Goal: Information Seeking & Learning: Find specific fact

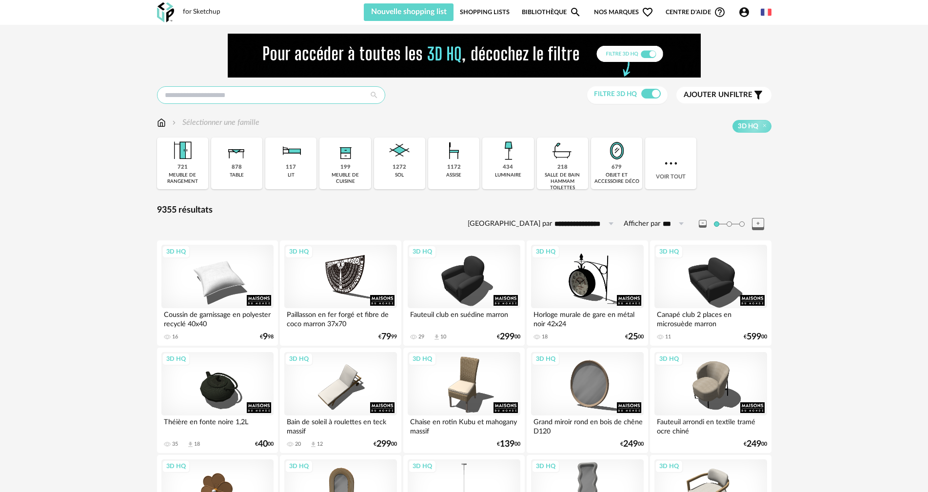
click at [299, 96] on input "text" at bounding box center [271, 95] width 228 height 18
type input "**********"
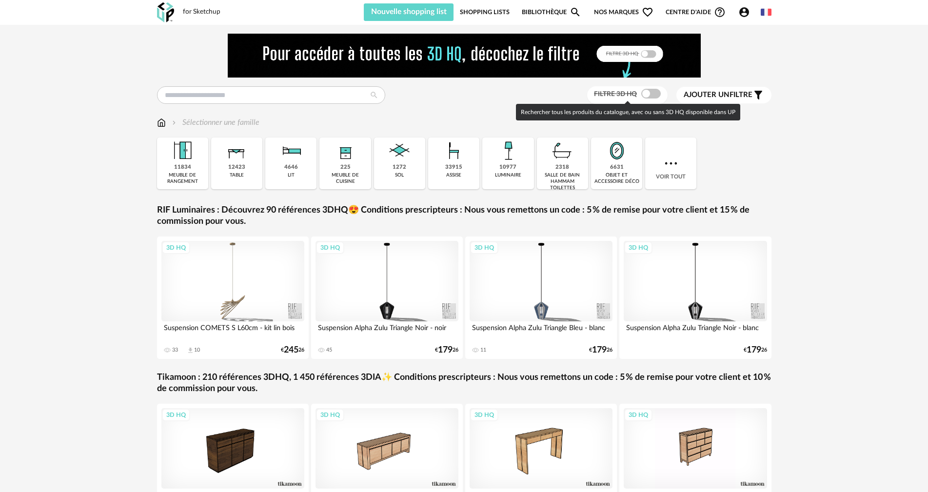
click at [653, 92] on span at bounding box center [651, 94] width 20 height 10
